Goal: Submit feedback/report problem: Provide input to the site owners about the experience or issues

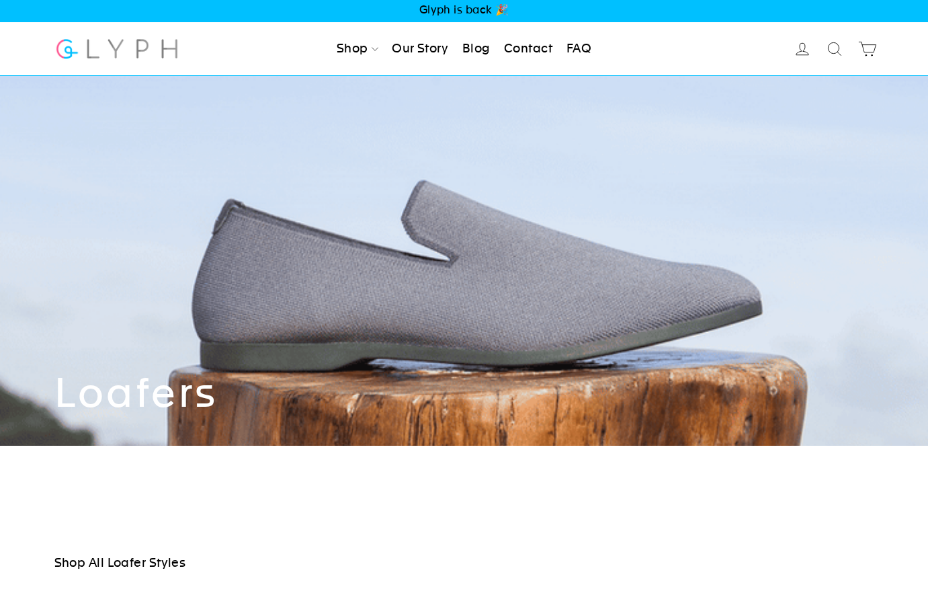
scroll to position [3, 0]
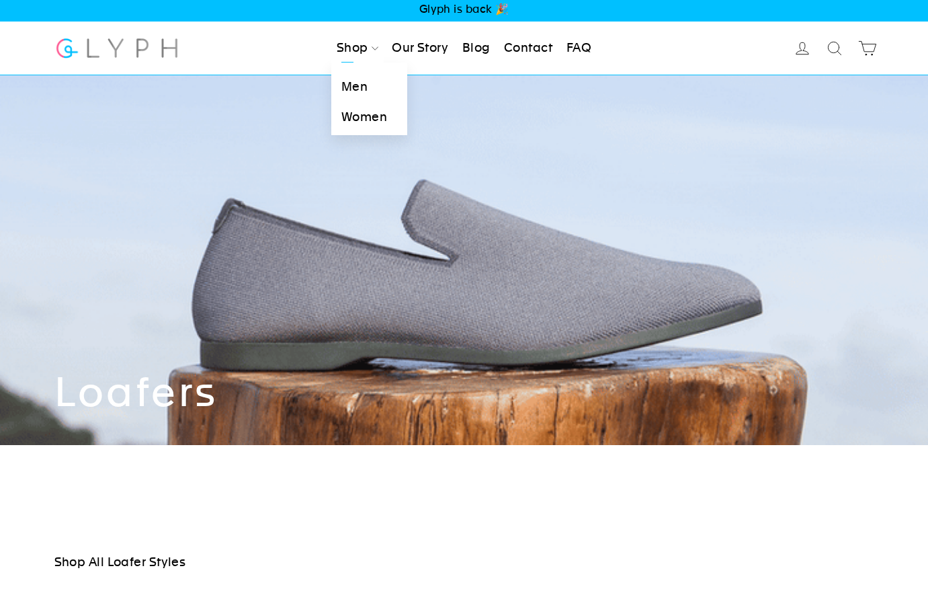
click at [350, 81] on link "Men" at bounding box center [369, 87] width 76 height 30
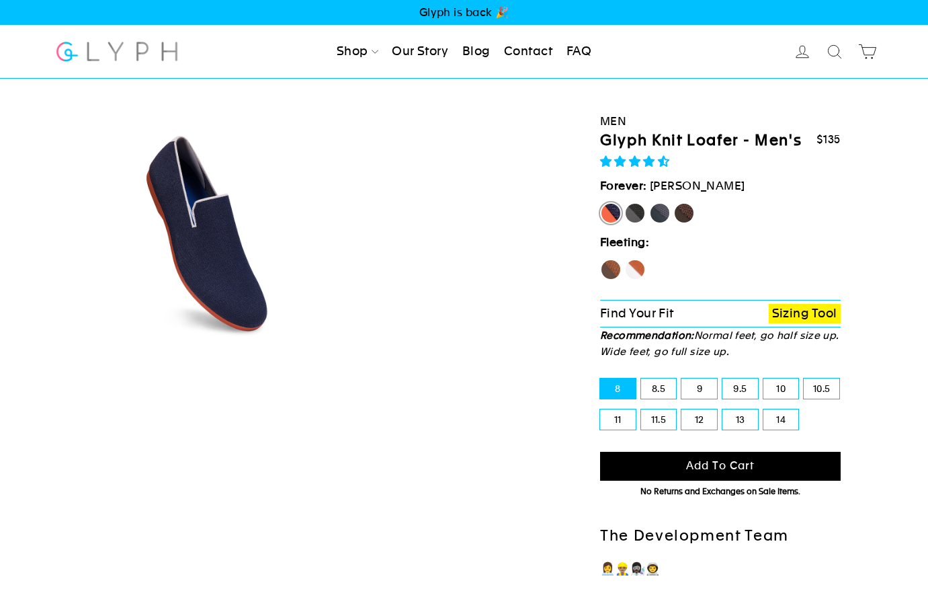
select select "highest-rating"
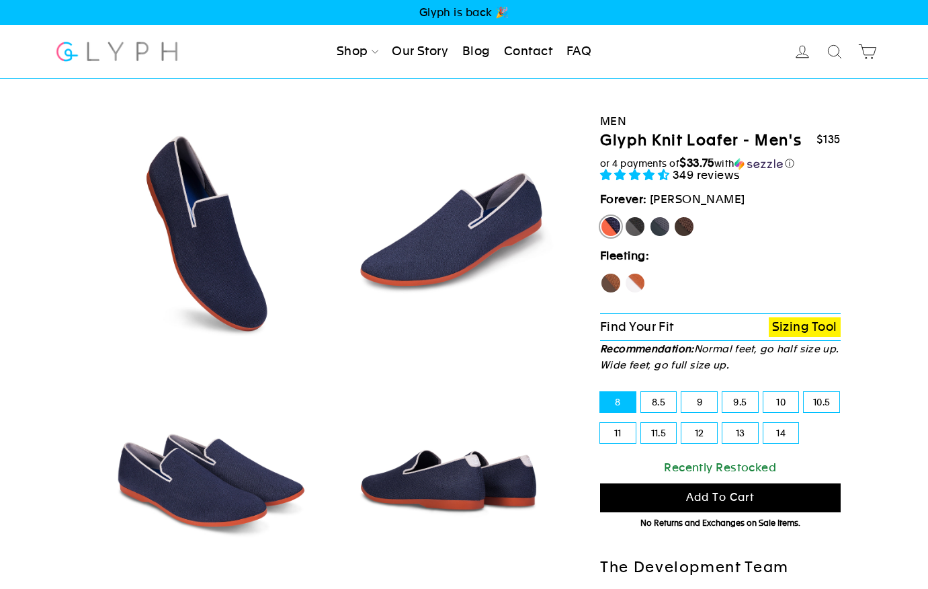
click at [636, 225] on label "Panther" at bounding box center [634, 226] width 21 height 21
click at [625, 216] on input "Panther" at bounding box center [624, 216] width 1 height 1
radio input "true"
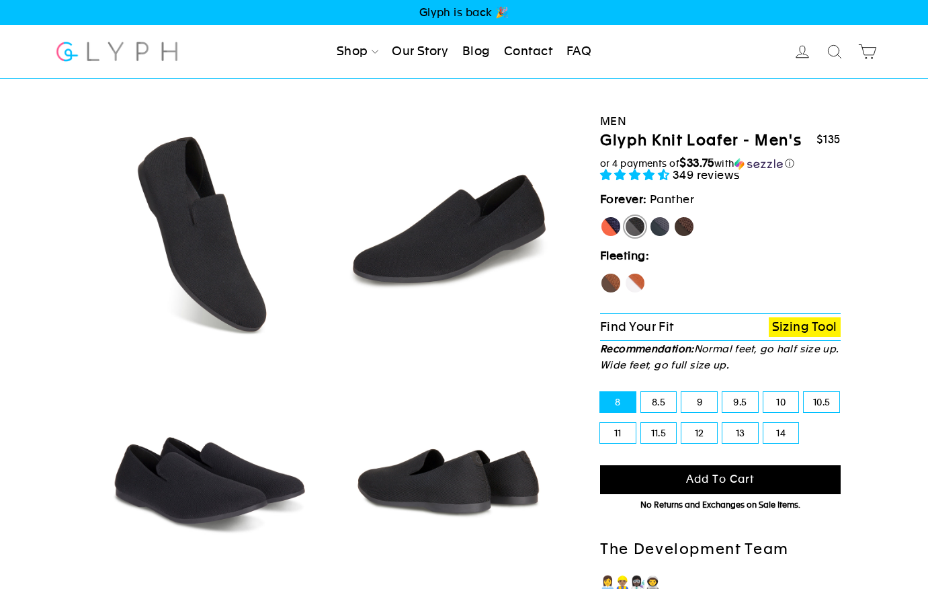
click at [656, 224] on label "Rhino" at bounding box center [659, 226] width 21 height 21
click at [650, 216] on input "Rhino" at bounding box center [649, 216] width 1 height 1
radio input "true"
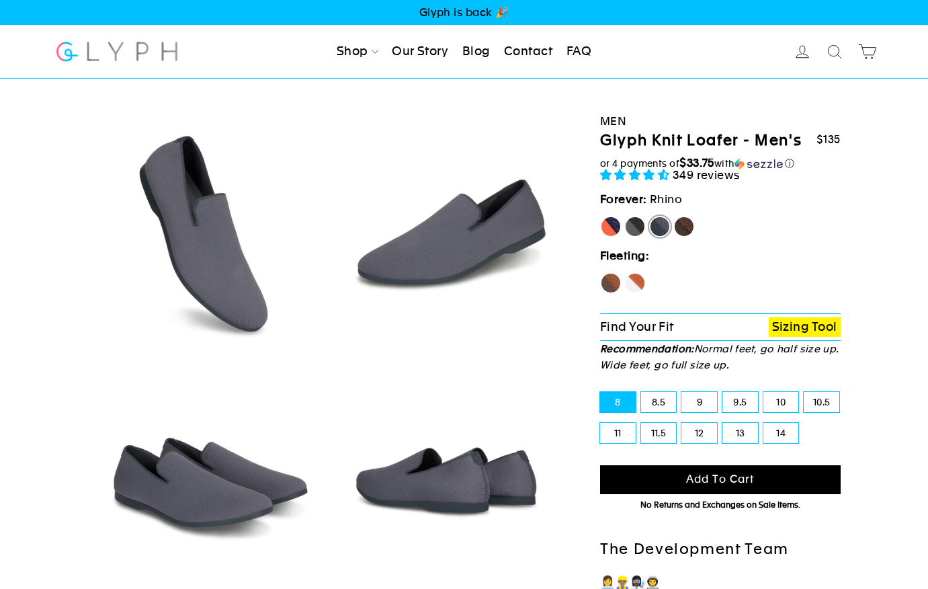
click at [664, 425] on label "11.5" at bounding box center [659, 433] width 36 height 20
click at [642, 423] on input "11.5" at bounding box center [641, 423] width 1 height 1
radio input "true"
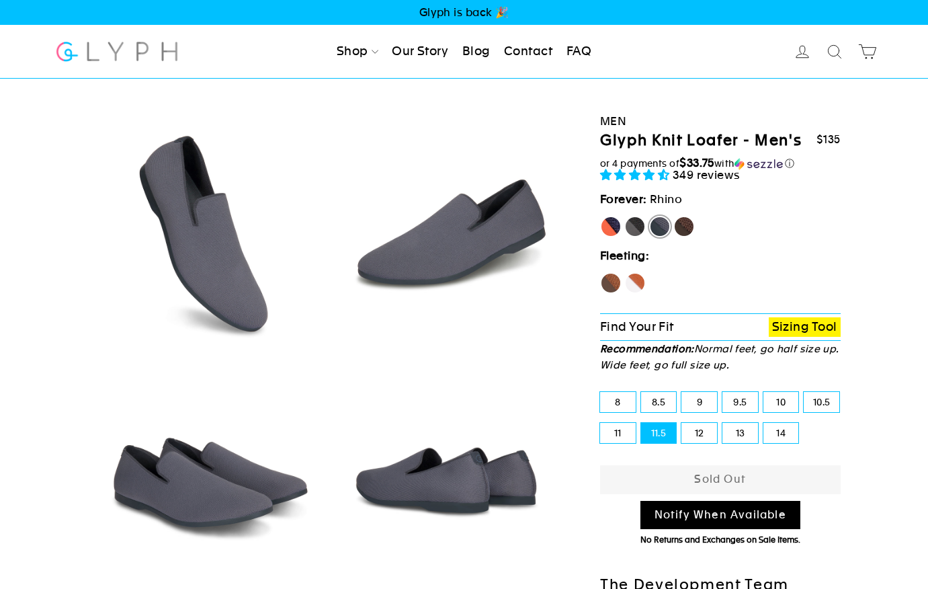
click at [638, 277] on label "Fox" at bounding box center [634, 282] width 21 height 21
click at [625, 273] on input "Fox" at bounding box center [624, 272] width 1 height 1
radio input "true"
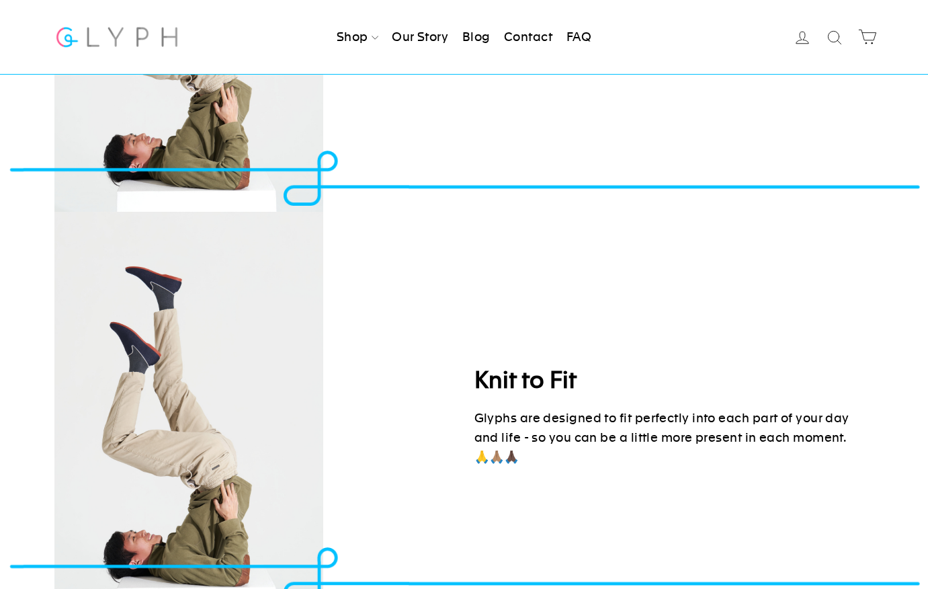
scroll to position [1897, 0]
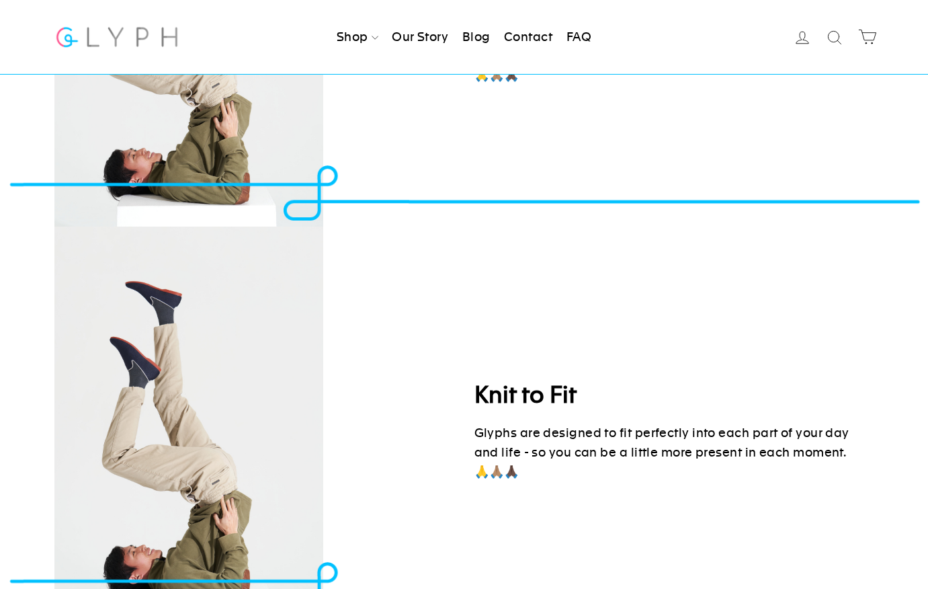
click at [532, 34] on link "Contact" at bounding box center [528, 37] width 59 height 30
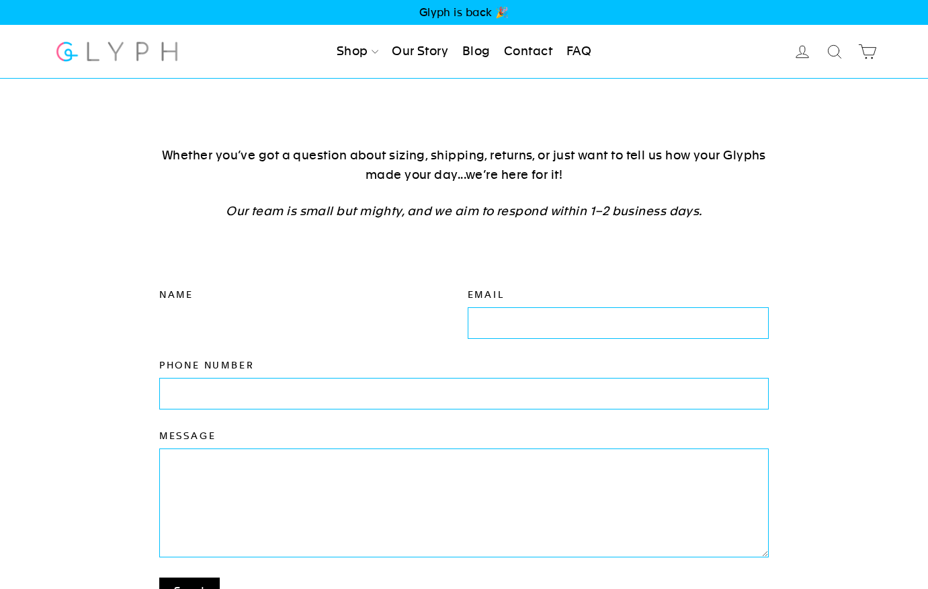
type input "J"
type input "Jeffrey Smith"
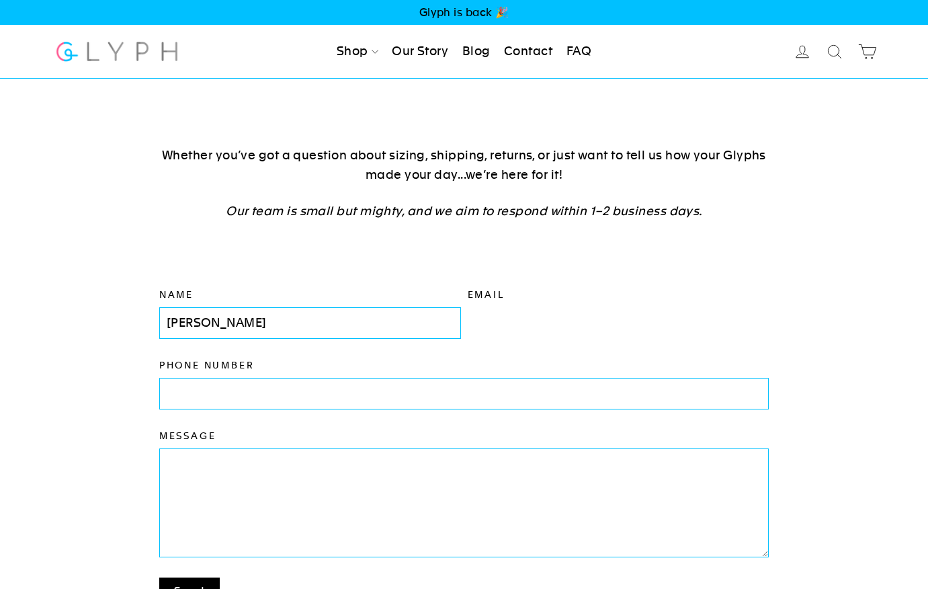
type input "jefs1850@gmail.com"
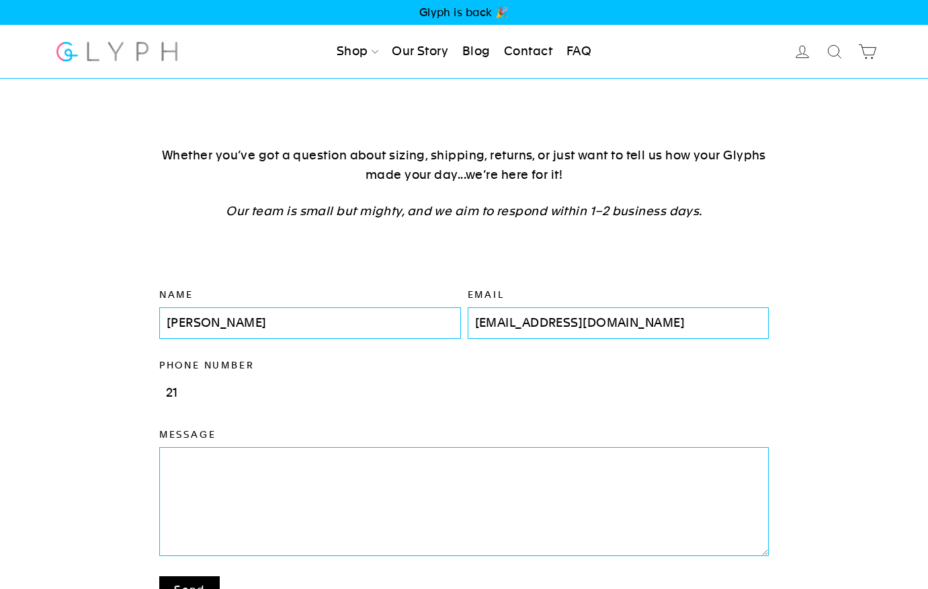
type input "2"
type input "3473876930"
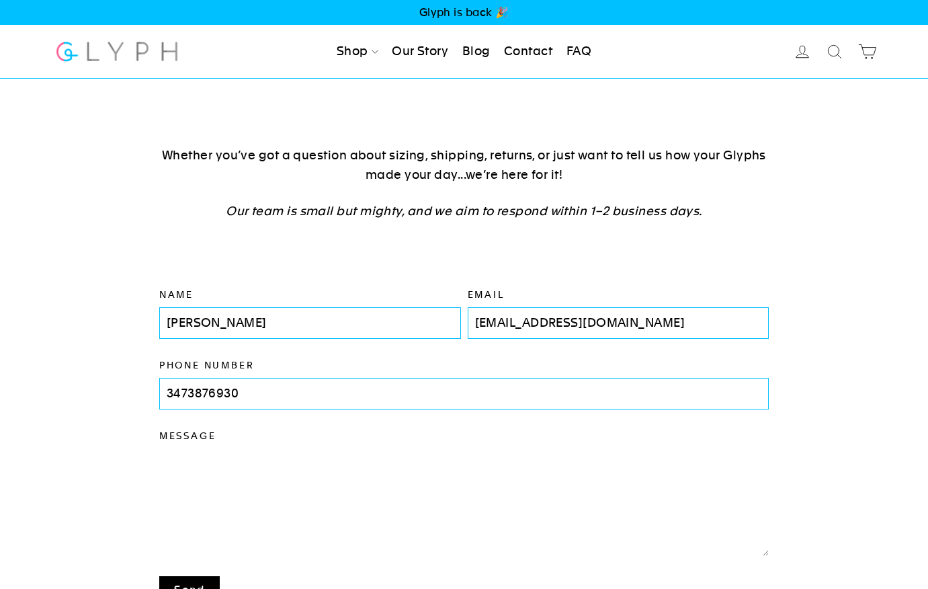
click at [185, 462] on textarea "Message" at bounding box center [464, 501] width 610 height 107
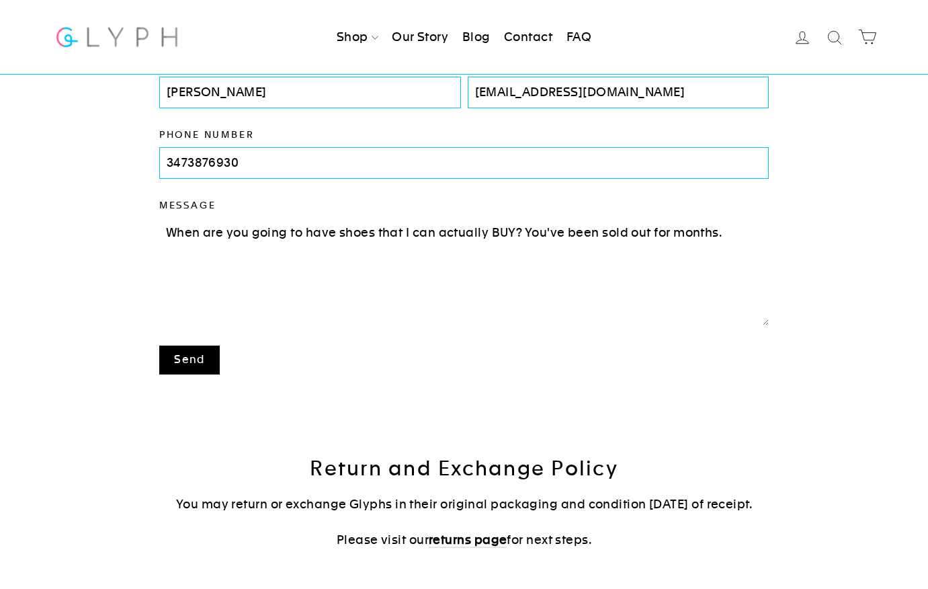
scroll to position [244, 0]
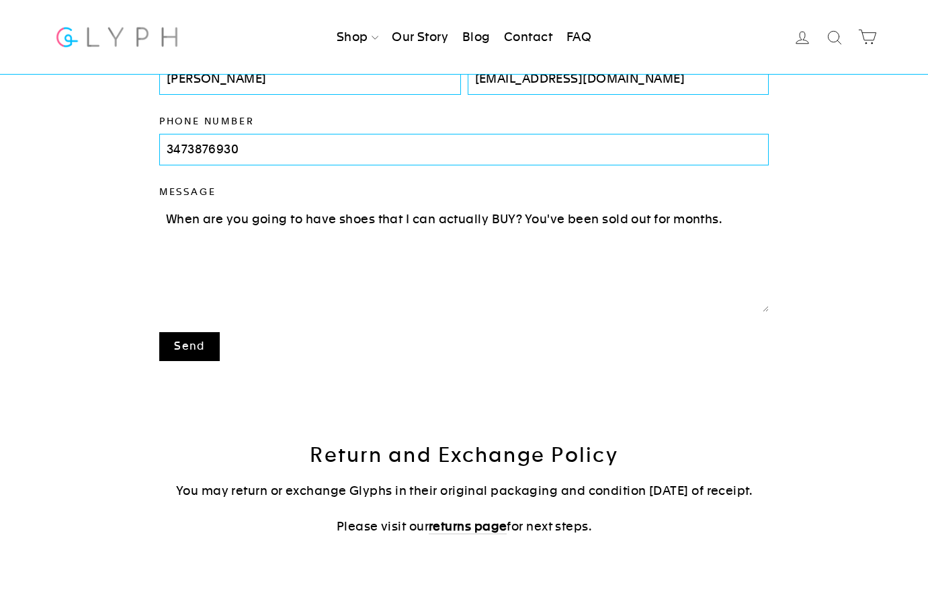
type textarea "When are you going to have shoes that I can actually BUY? You've been sold out …"
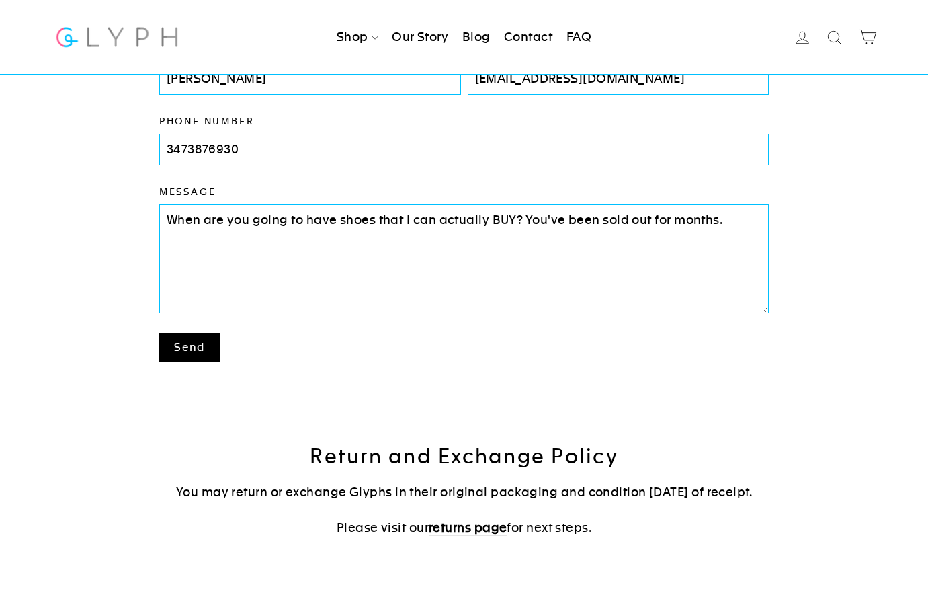
click at [188, 341] on button "Send" at bounding box center [189, 347] width 60 height 29
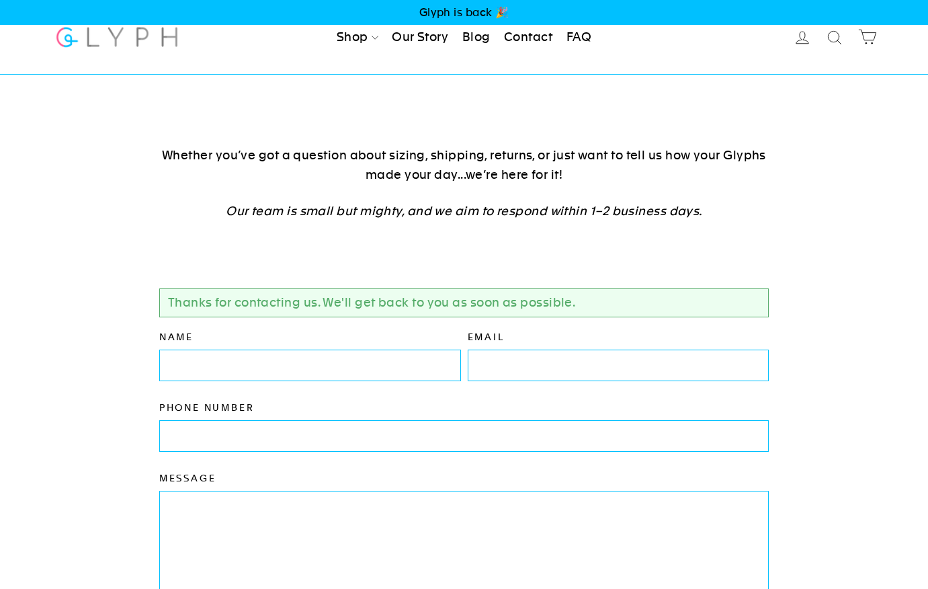
scroll to position [286, 0]
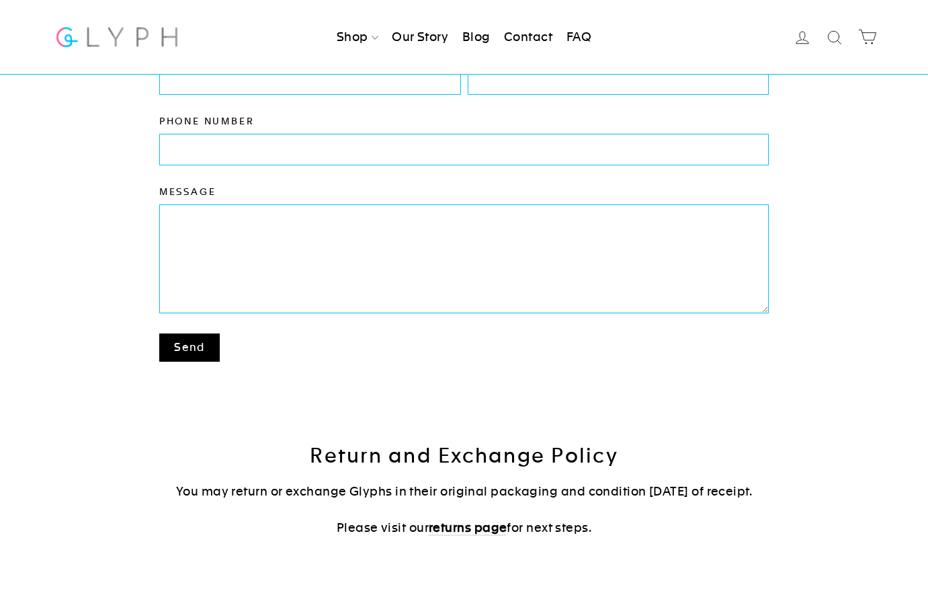
click at [585, 34] on link "FAQ" at bounding box center [579, 37] width 36 height 30
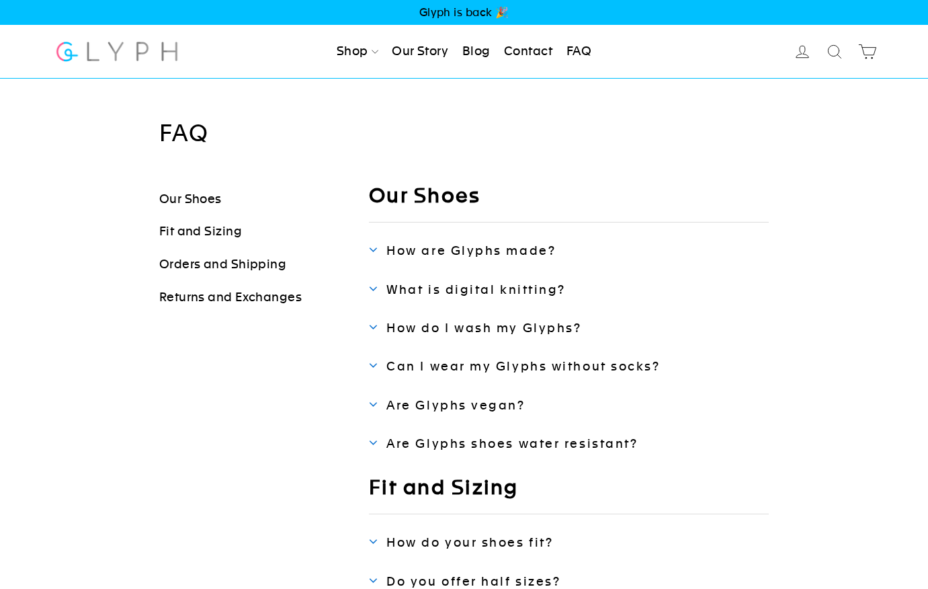
click at [511, 323] on span "How do I wash my Glyphs?" at bounding box center [483, 327] width 195 height 14
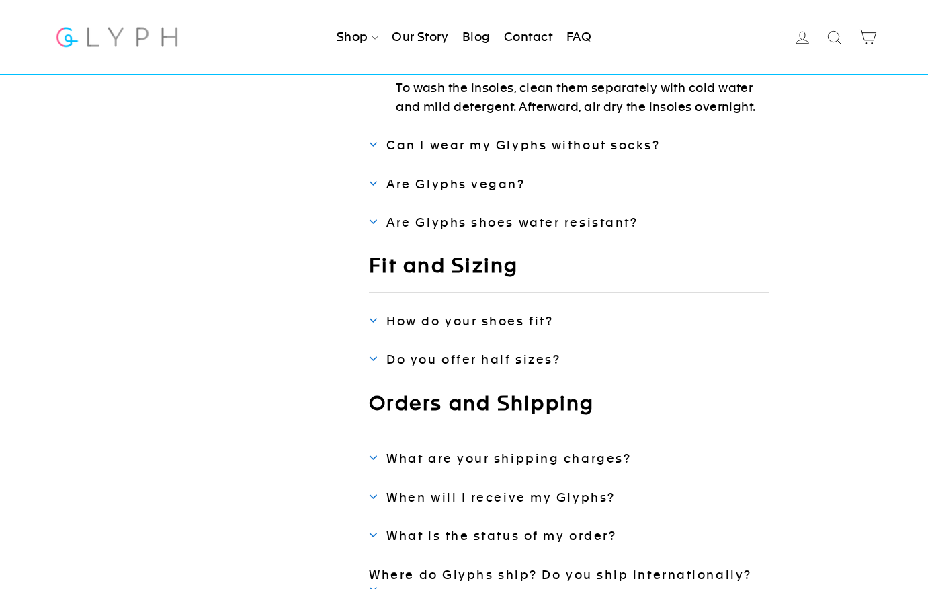
scroll to position [400, 0]
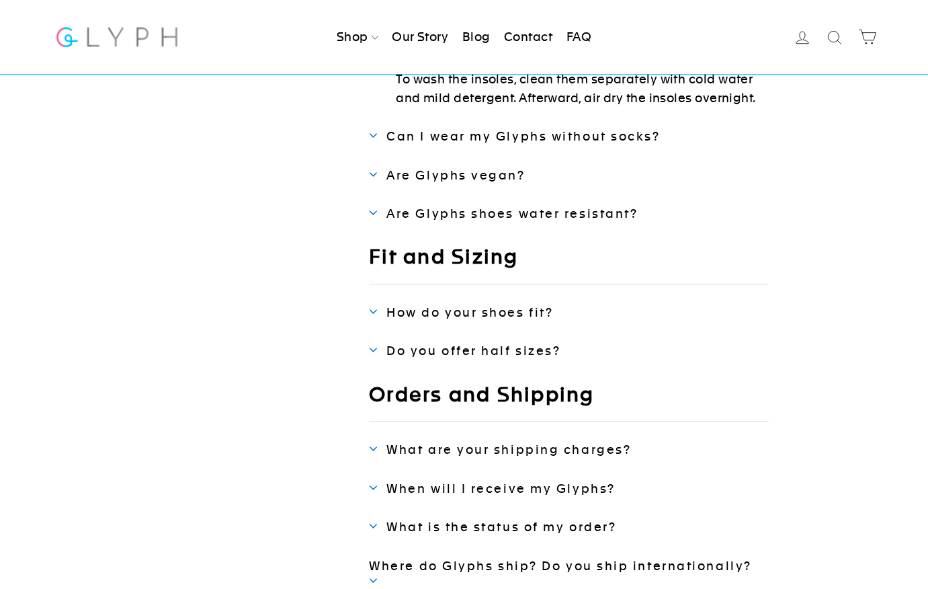
click at [502, 305] on span "How do your shoes fit?" at bounding box center [469, 312] width 167 height 14
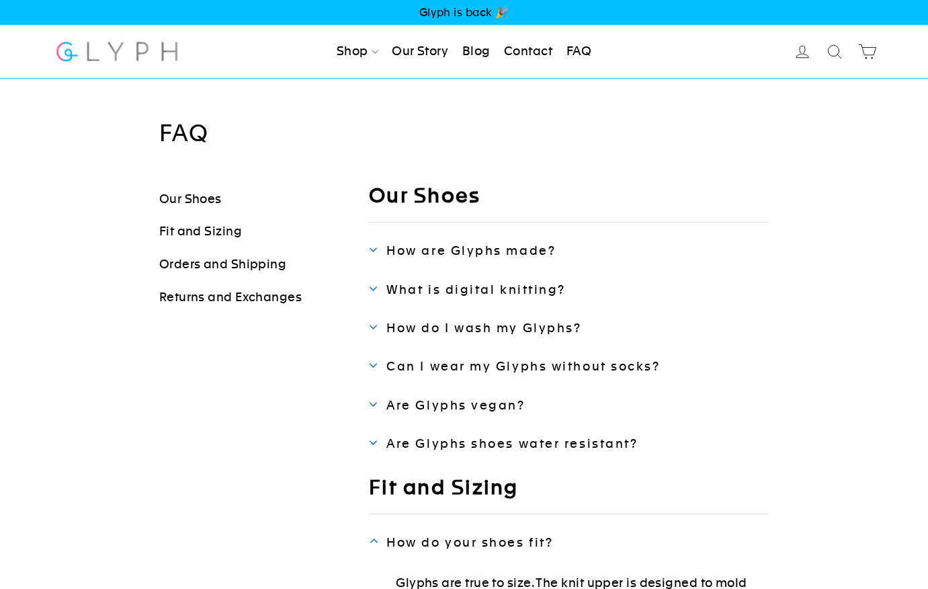
scroll to position [0, 0]
click at [478, 46] on link "Blog" at bounding box center [476, 52] width 39 height 30
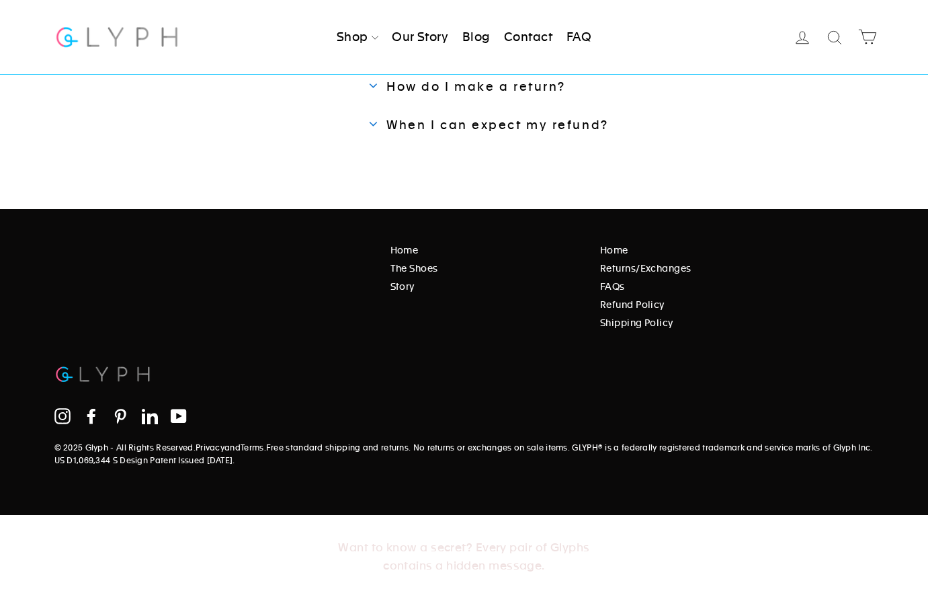
scroll to position [924, 0]
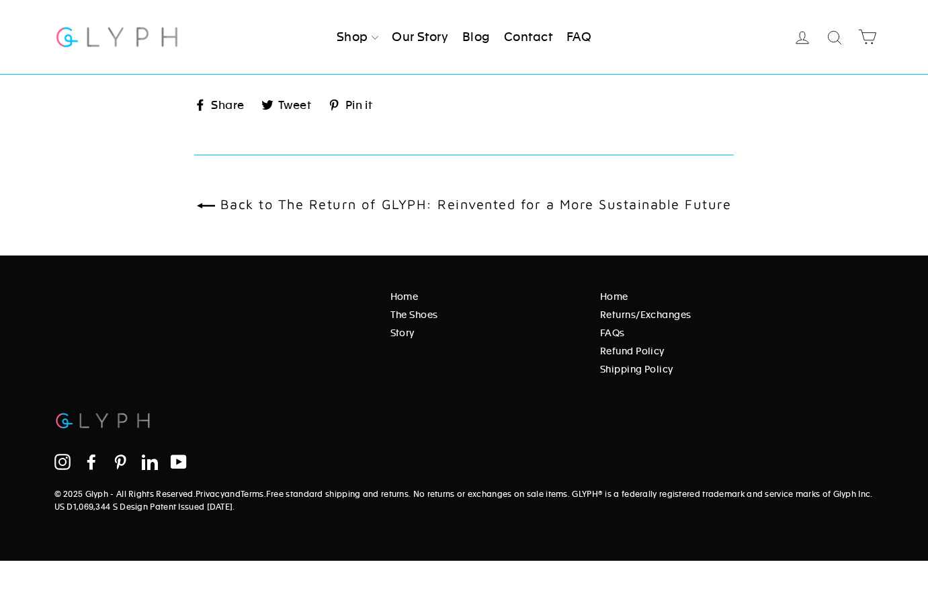
scroll to position [2089, 0]
